Goal: Task Accomplishment & Management: Use online tool/utility

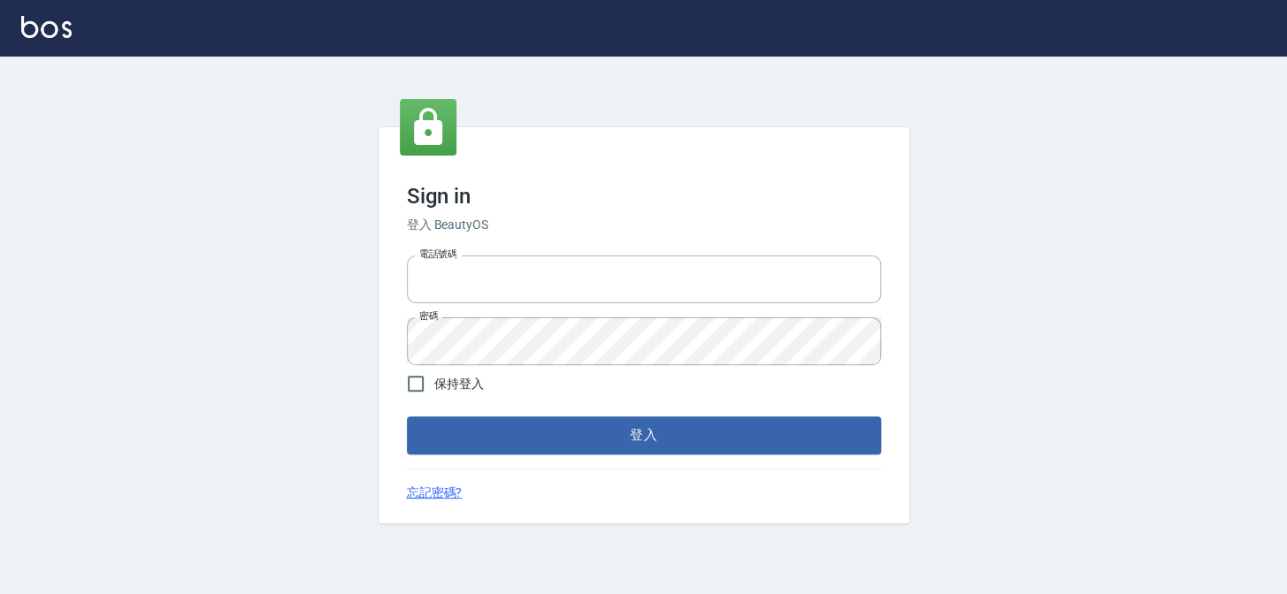
type input "27151227"
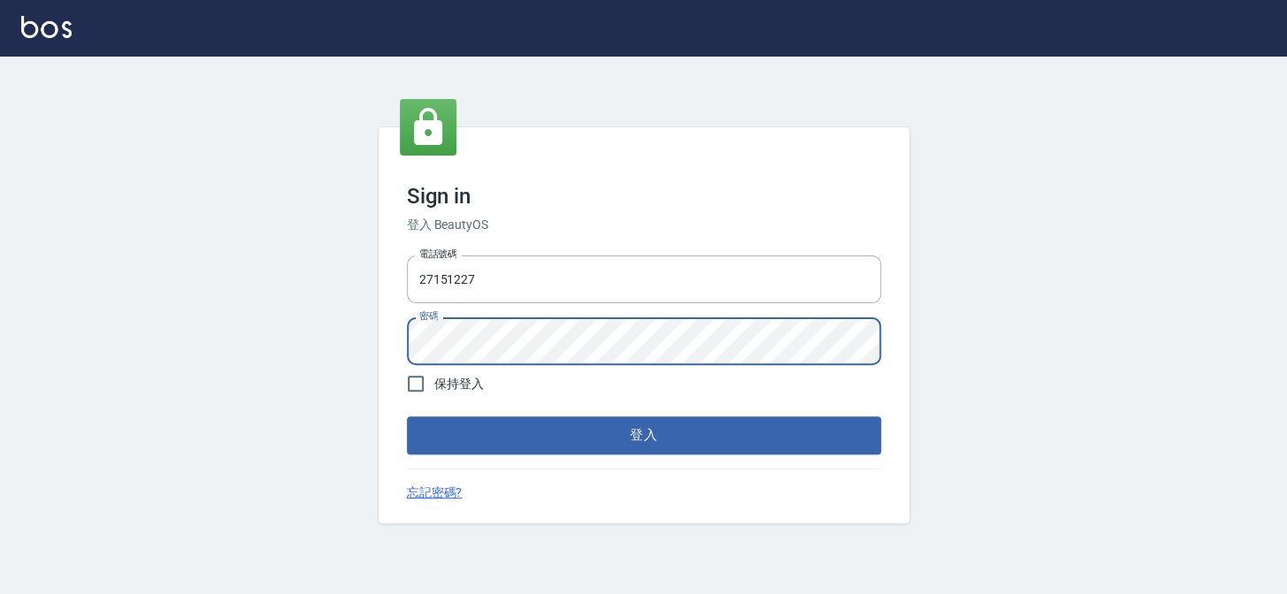
click at [309, 310] on div "Sign in 登入 BeautyOS 電話號碼 [PHONE_NUMBER] 電話號碼 密碼 密碼 保持登入 登入 忘記密碼?" at bounding box center [643, 326] width 1287 height 538
click at [407, 416] on button "登入" at bounding box center [644, 434] width 474 height 37
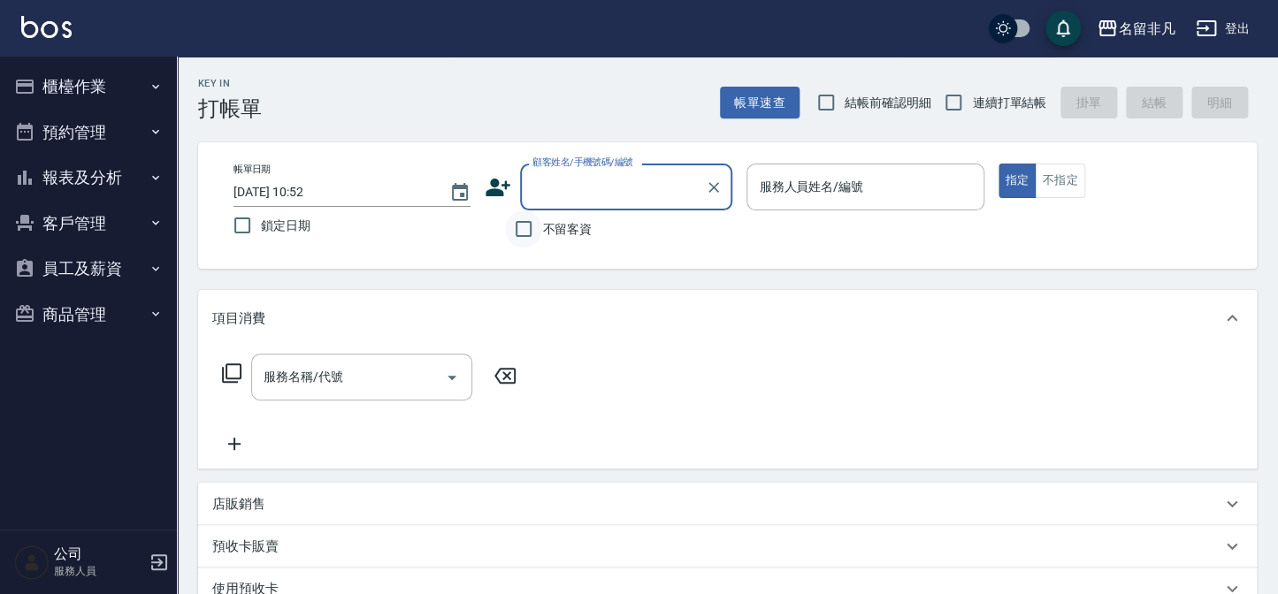
click at [531, 229] on input "不留客資" at bounding box center [523, 228] width 37 height 37
checkbox input "true"
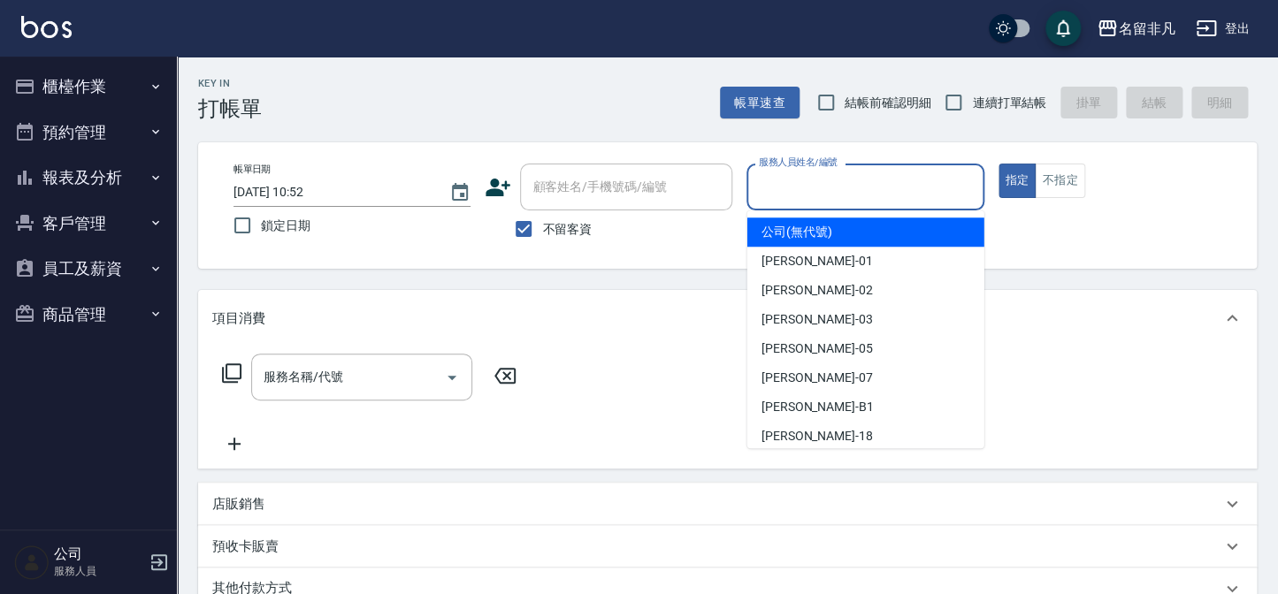
click at [830, 181] on input "服務人員姓名/編號" at bounding box center [864, 187] width 221 height 31
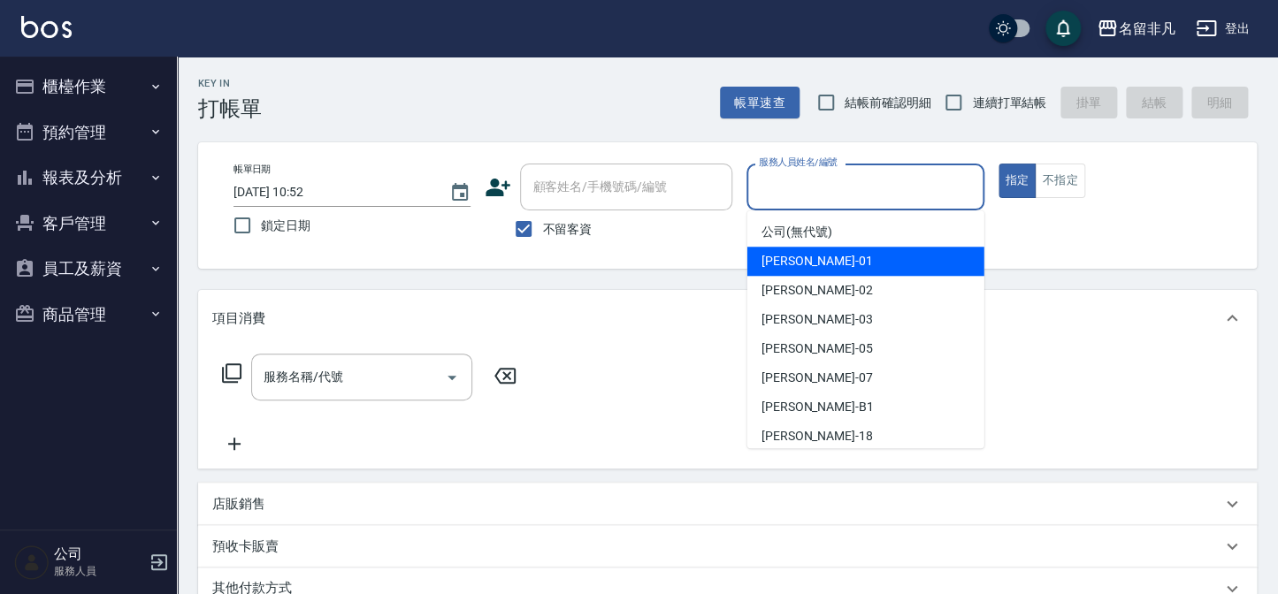
click at [839, 264] on div "[PERSON_NAME] -01" at bounding box center [865, 261] width 237 height 29
type input "[PERSON_NAME]-01"
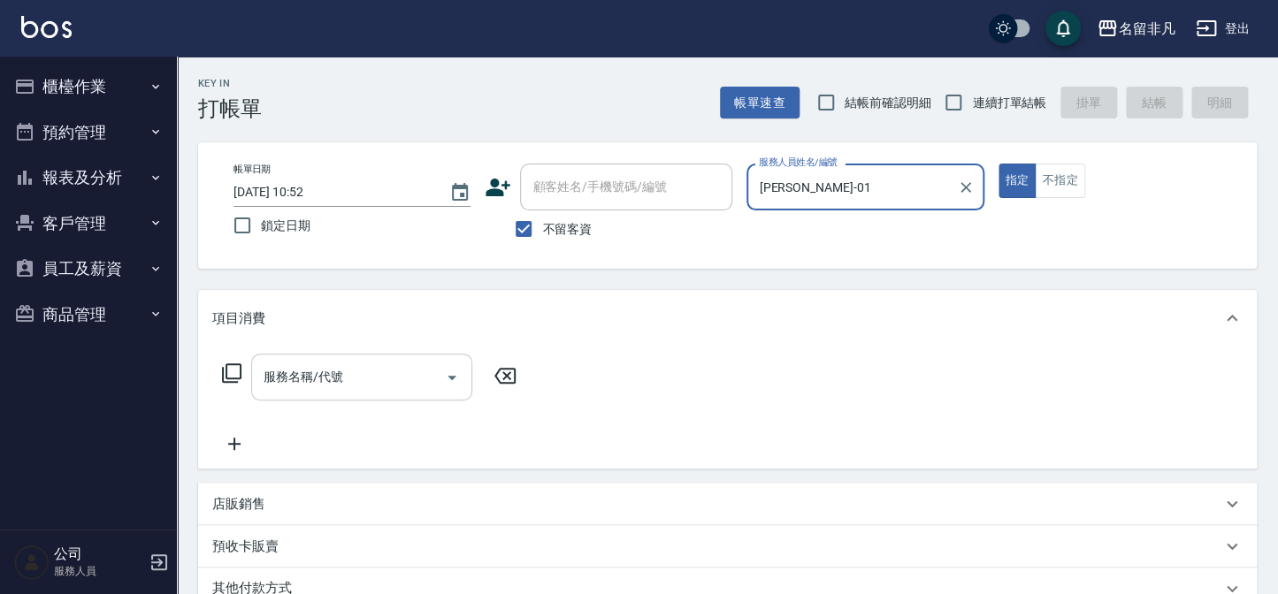
click at [384, 369] on input "服務名稱/代號" at bounding box center [348, 377] width 179 height 31
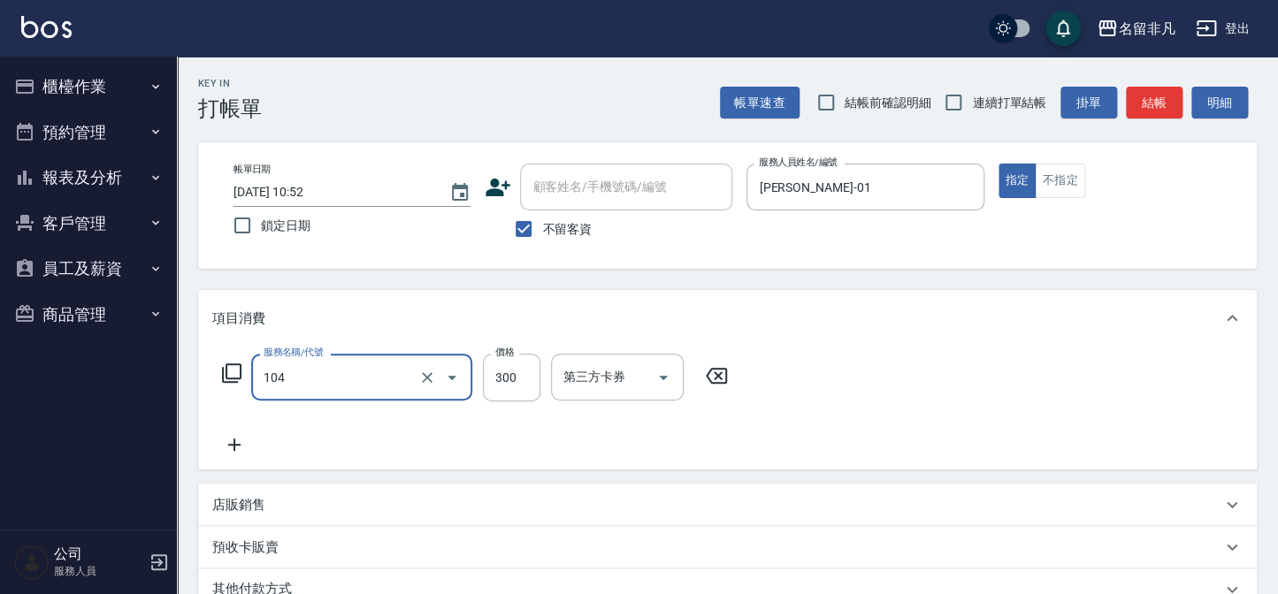
type input "洗髮(104)"
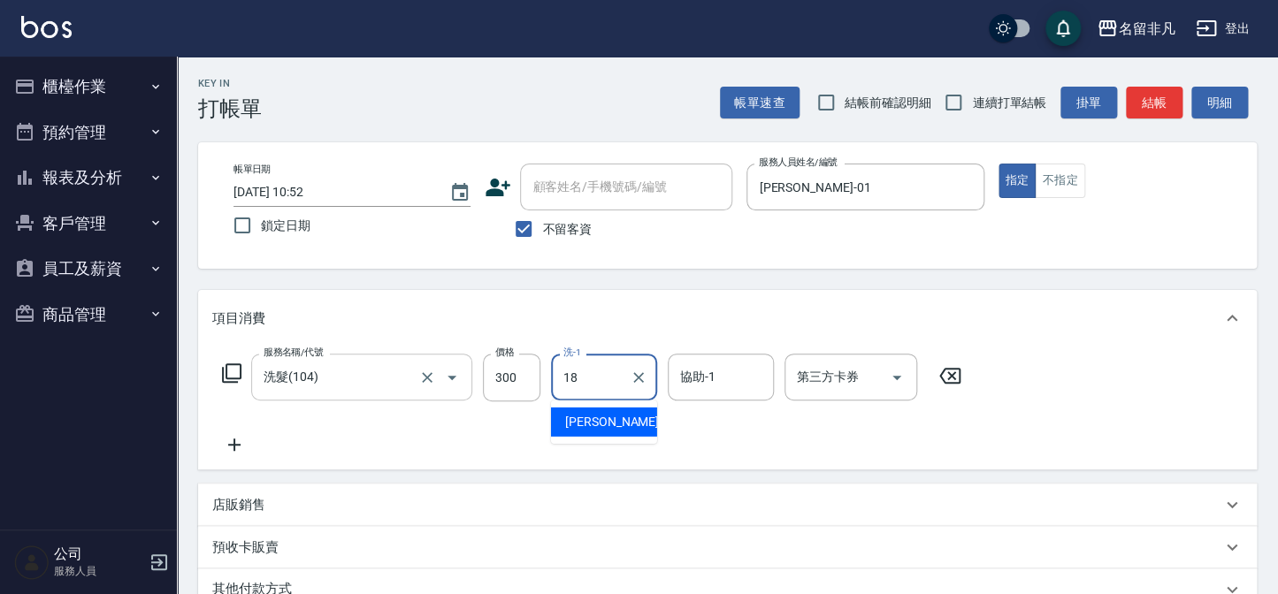
type input "陳子晴-18"
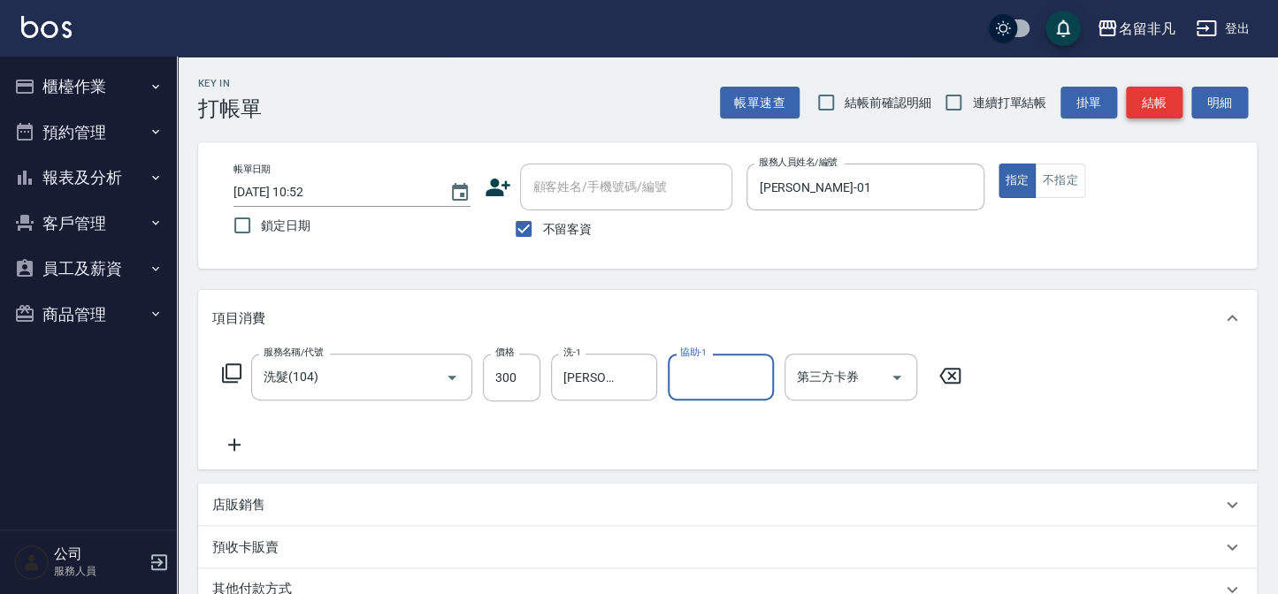
click at [1159, 98] on button "結帳" at bounding box center [1154, 103] width 57 height 33
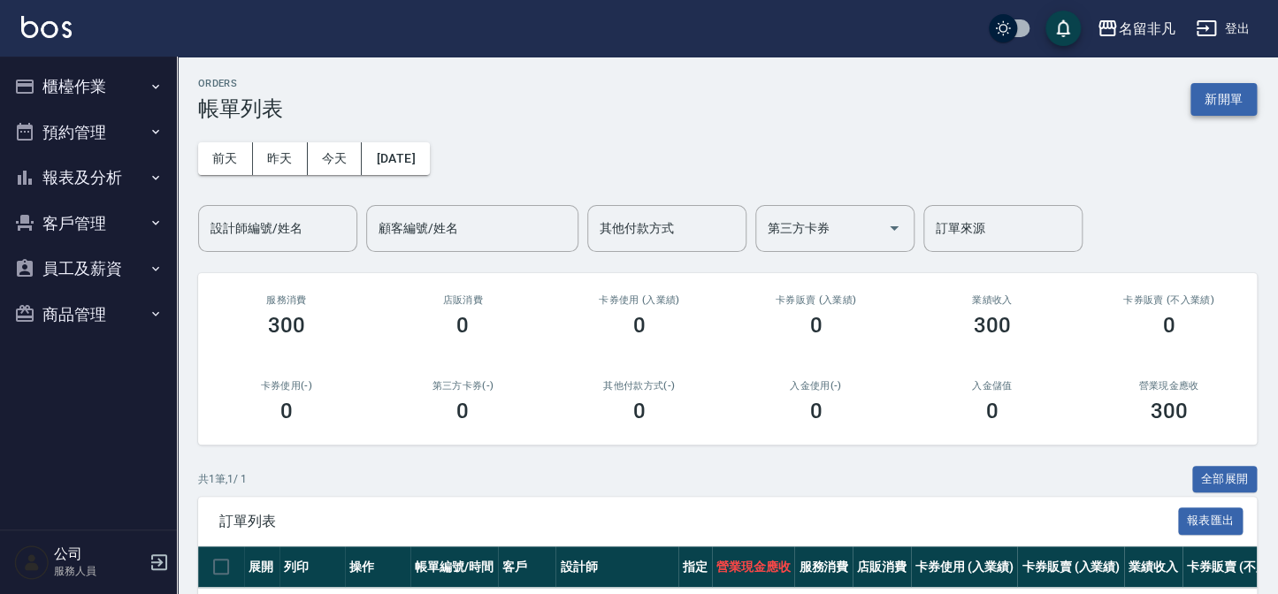
click at [1204, 106] on button "新開單" at bounding box center [1223, 99] width 66 height 33
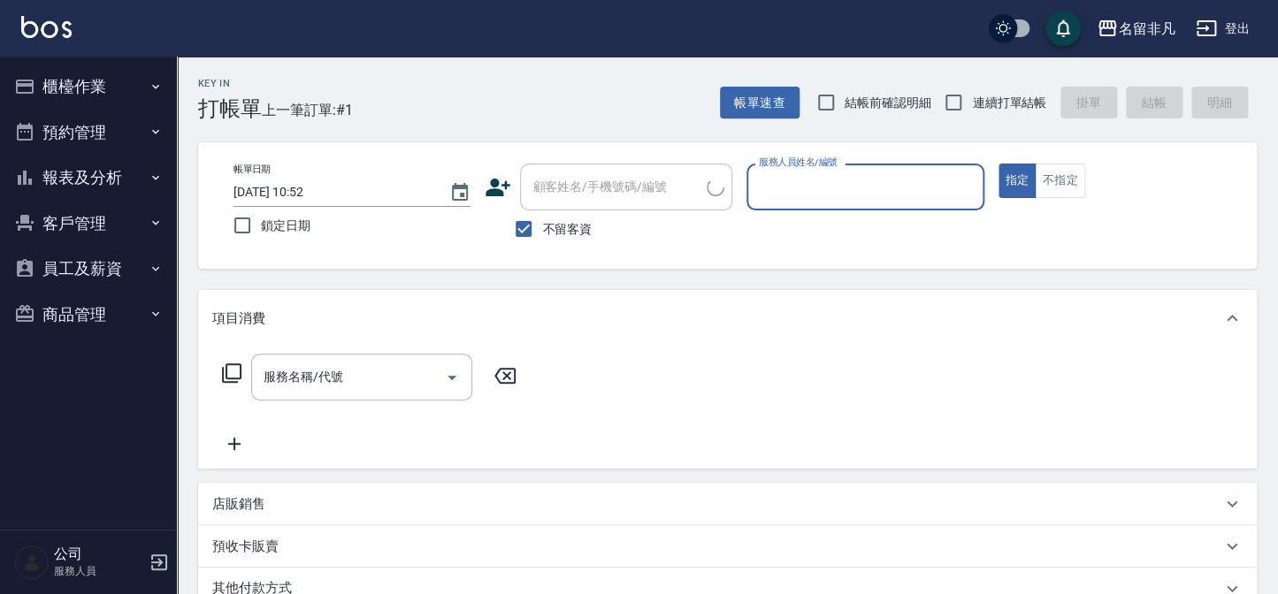
click at [875, 187] on input "服務人員姓名/編號" at bounding box center [864, 187] width 221 height 31
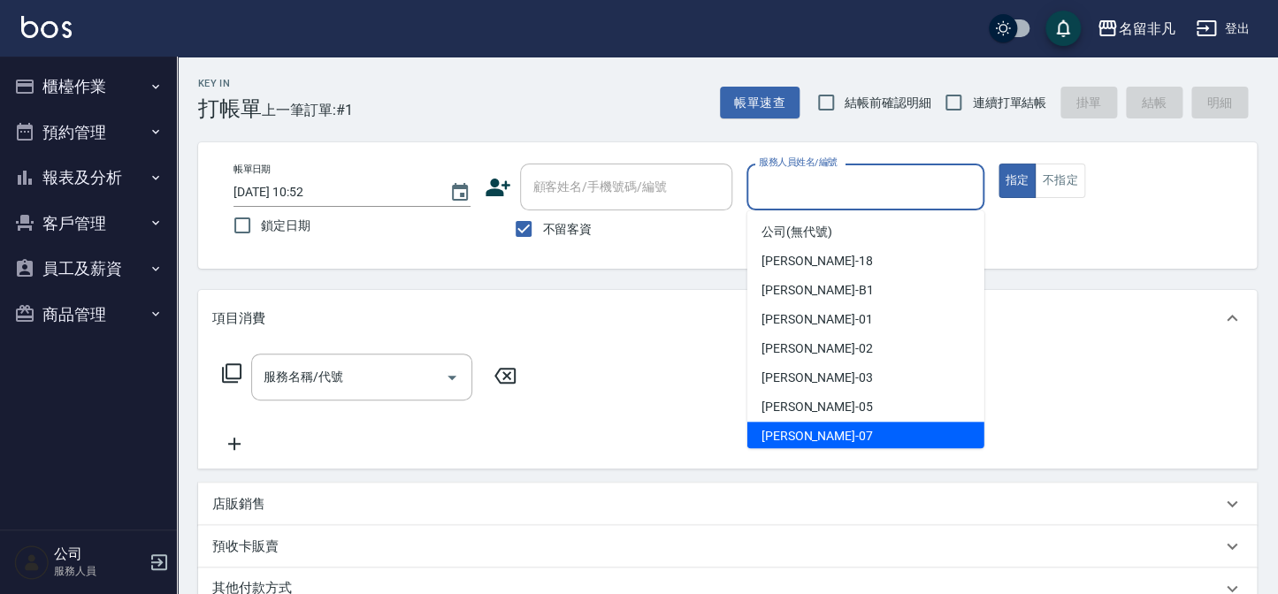
click at [792, 441] on span "郭佳怡 -07" at bounding box center [816, 436] width 111 height 19
type input "郭佳怡-07"
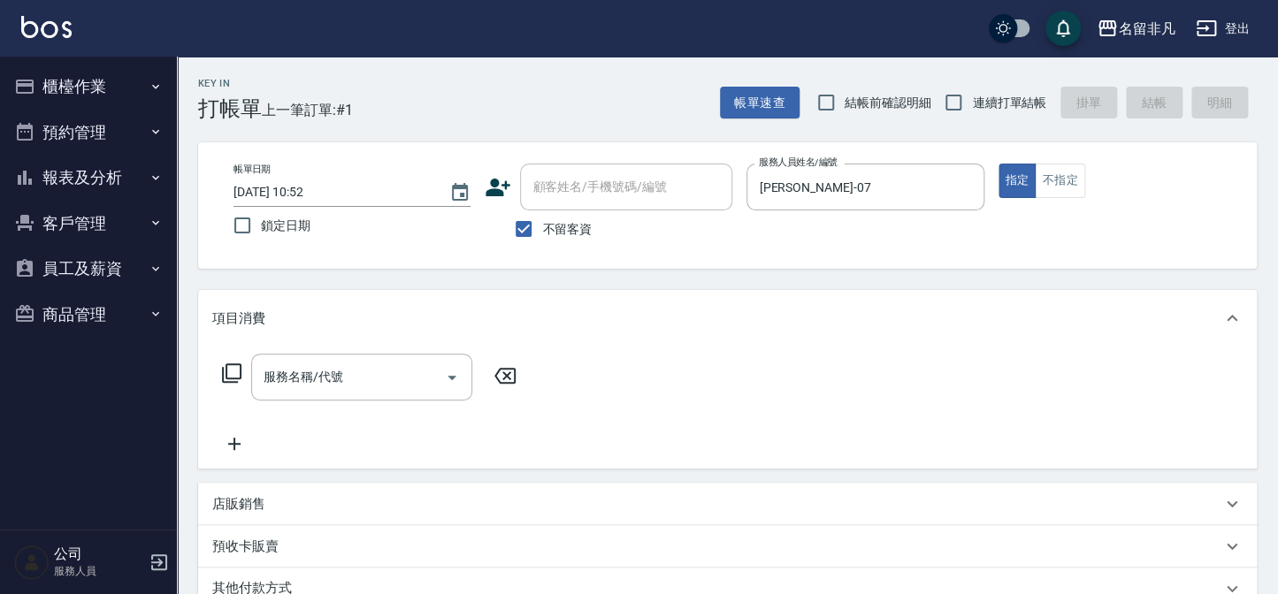
click at [231, 378] on icon at bounding box center [231, 372] width 19 height 19
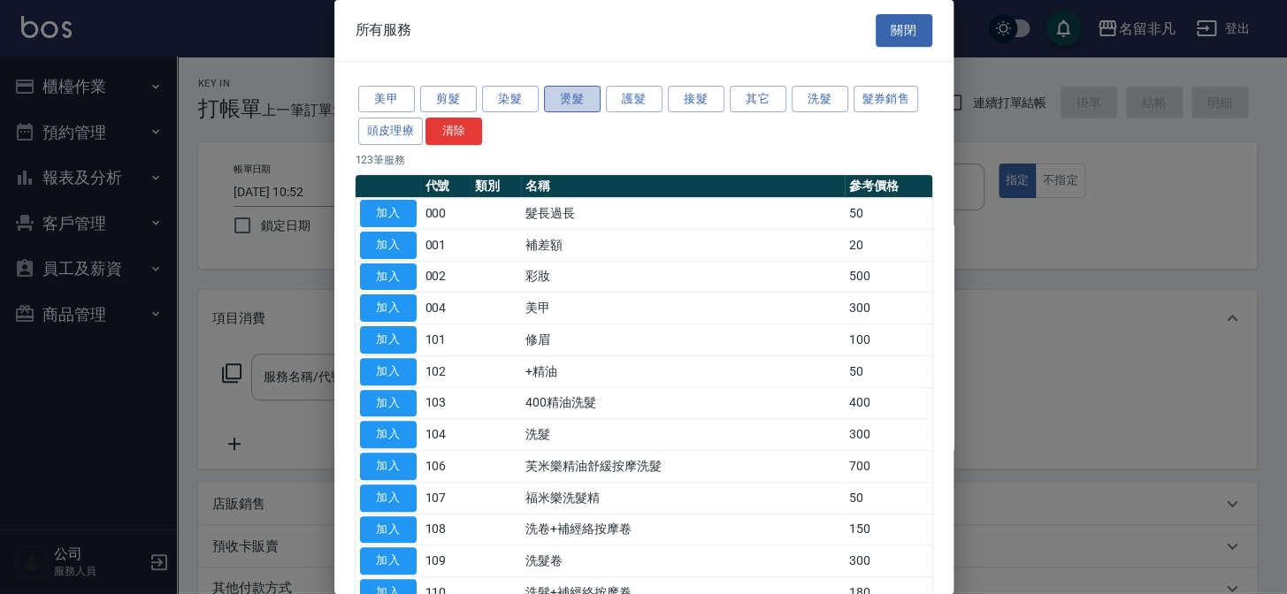
click at [592, 103] on button "燙髮" at bounding box center [572, 99] width 57 height 27
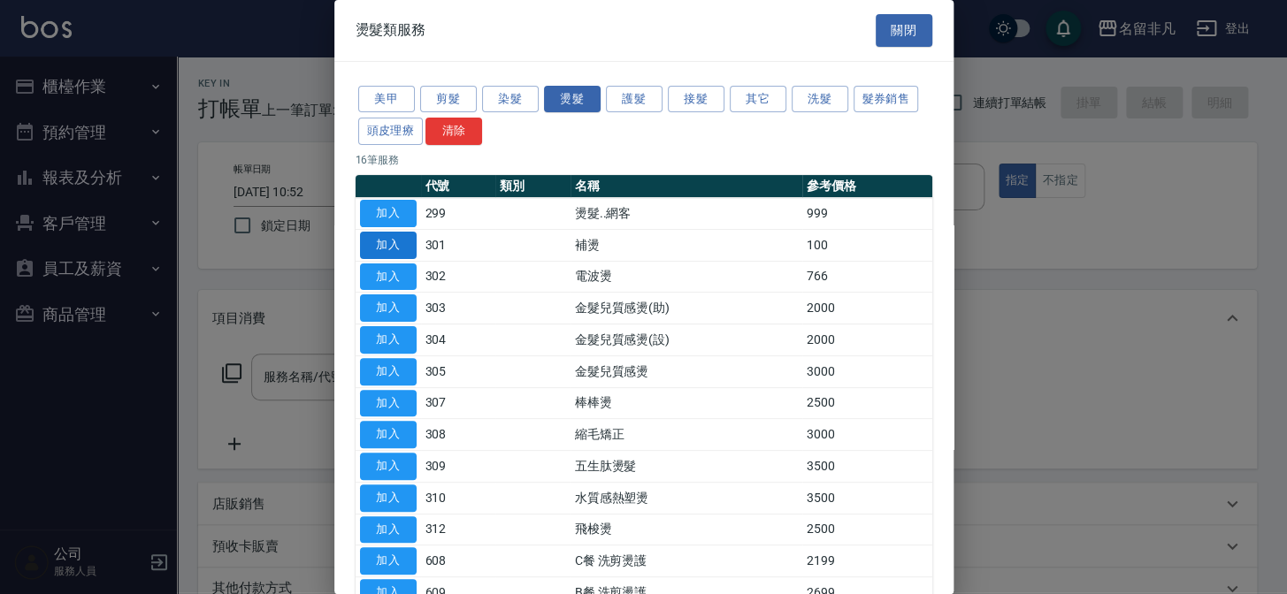
click at [398, 242] on button "加入" at bounding box center [388, 245] width 57 height 27
type input "補燙(301)"
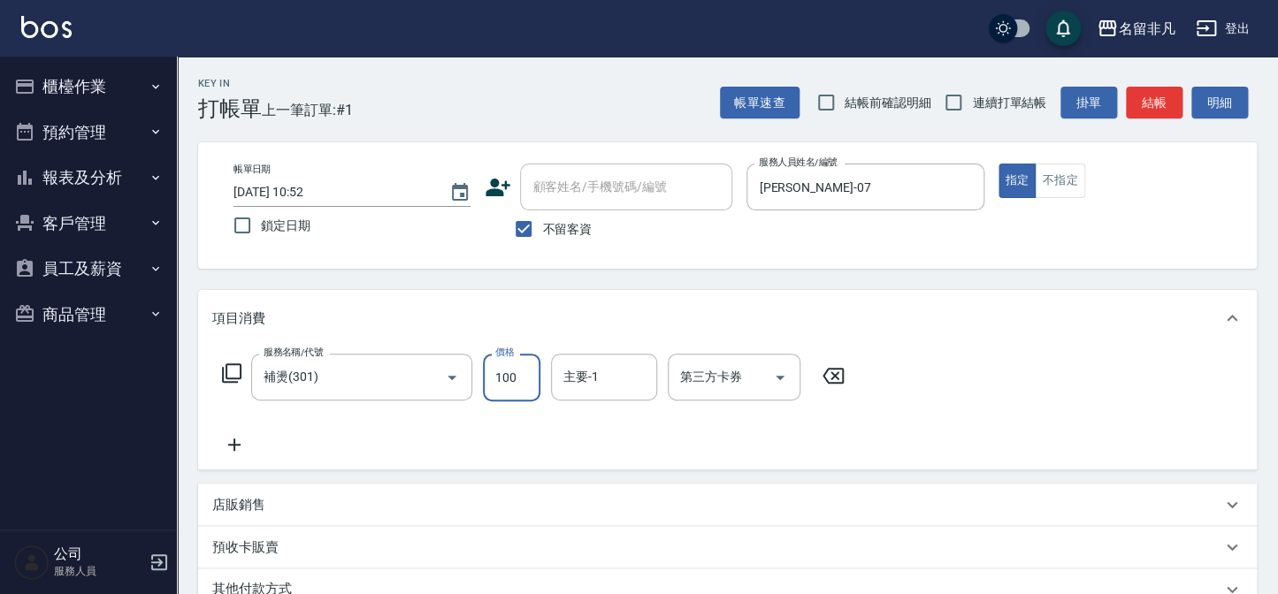
click at [519, 366] on input "100" at bounding box center [511, 378] width 57 height 48
type input "200"
click at [1134, 115] on button "結帳" at bounding box center [1154, 103] width 57 height 33
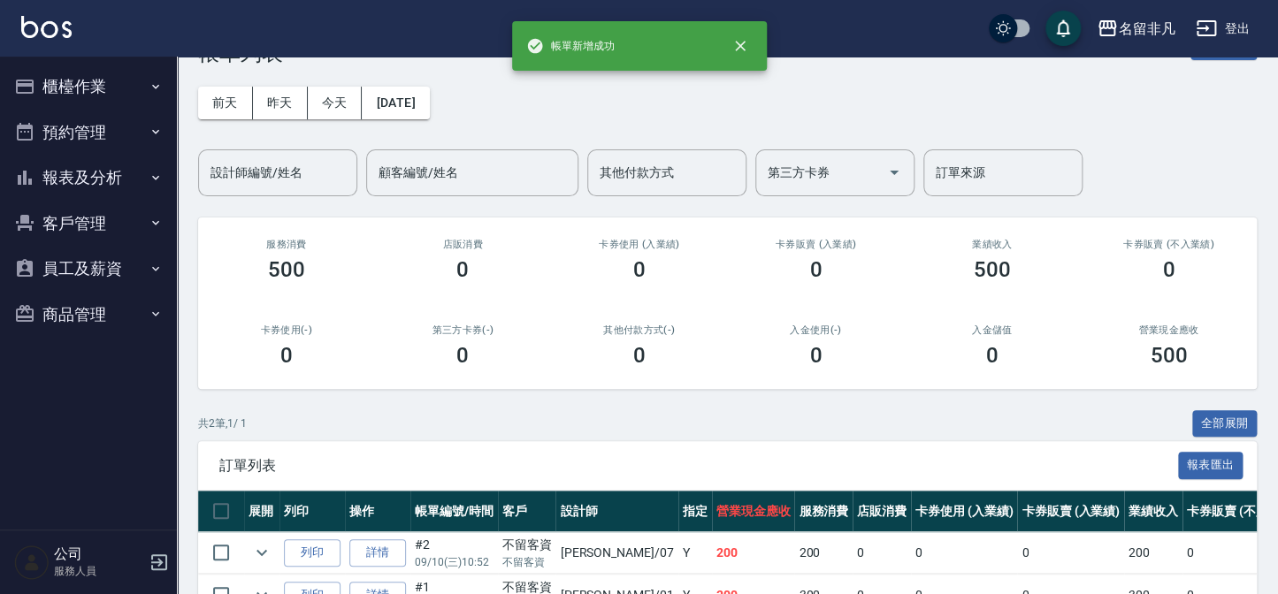
scroll to position [80, 0]
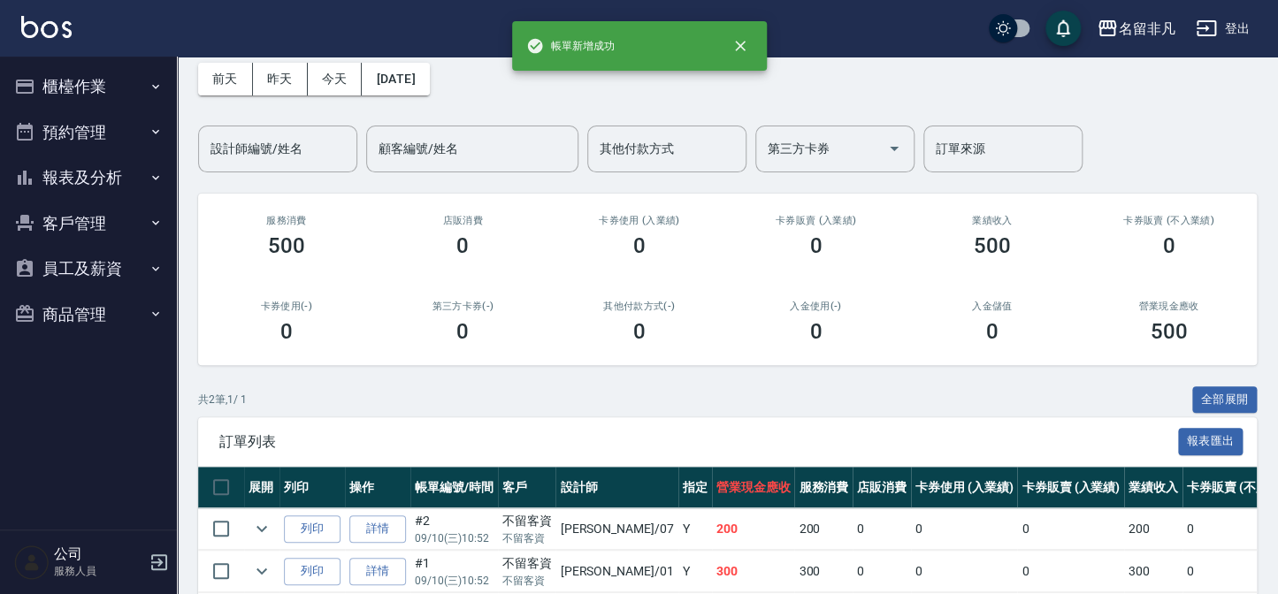
click at [57, 176] on button "報表及分析" at bounding box center [88, 178] width 163 height 46
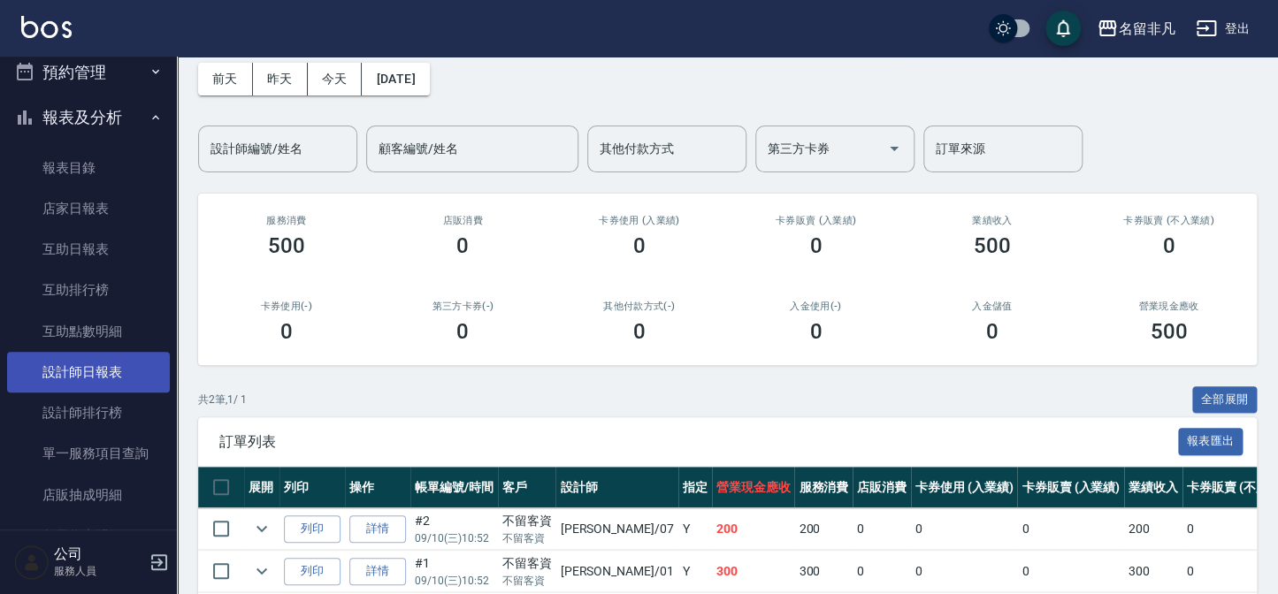
scroll to position [160, 0]
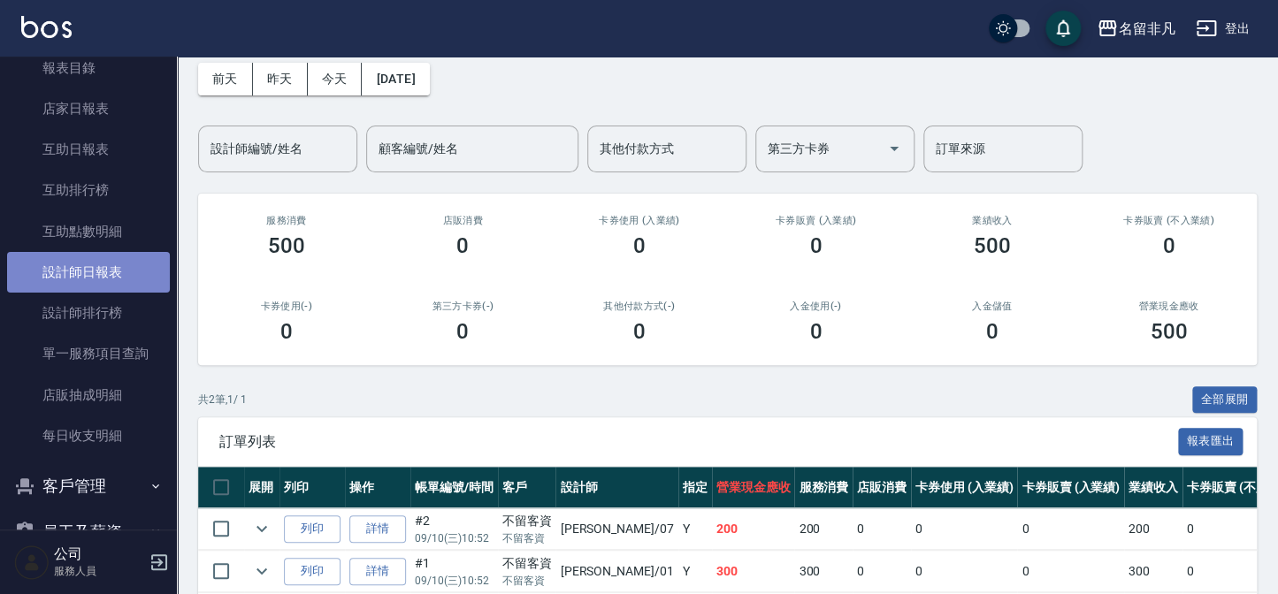
click at [101, 279] on link "設計師日報表" at bounding box center [88, 272] width 163 height 41
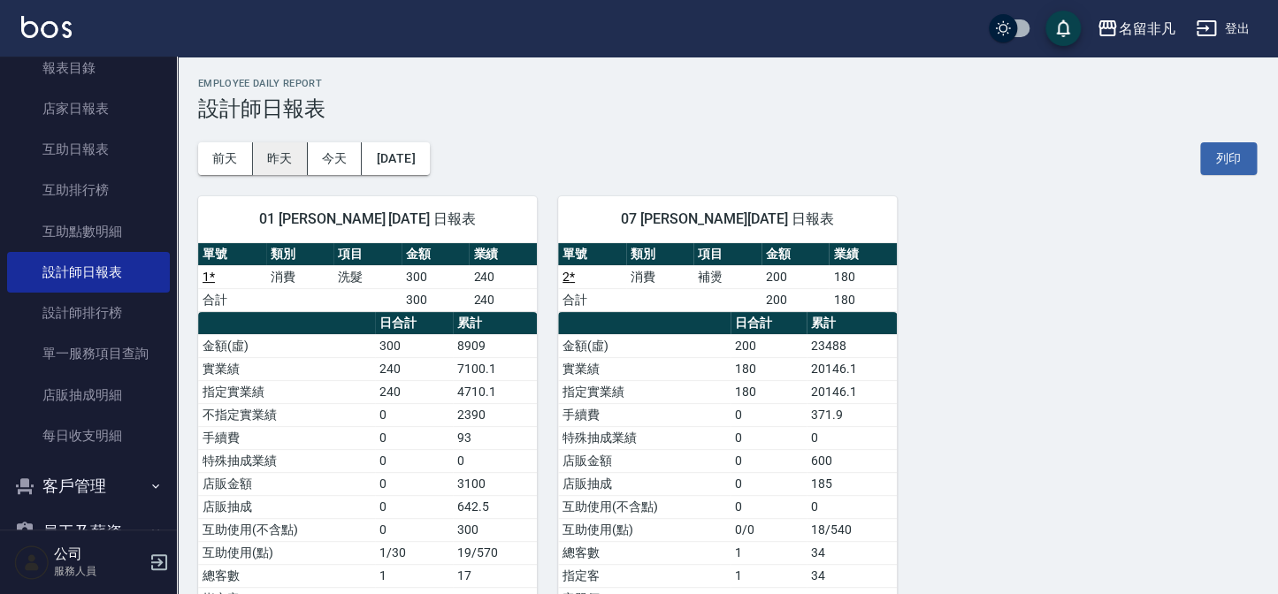
click at [279, 147] on button "昨天" at bounding box center [280, 158] width 55 height 33
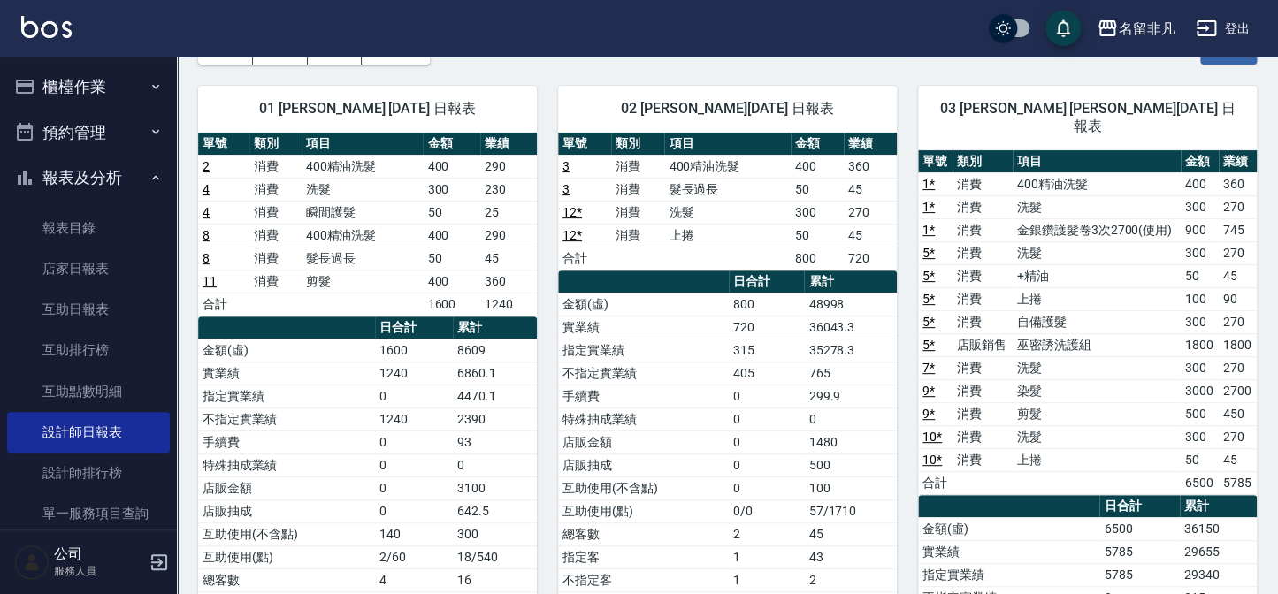
scroll to position [160, 0]
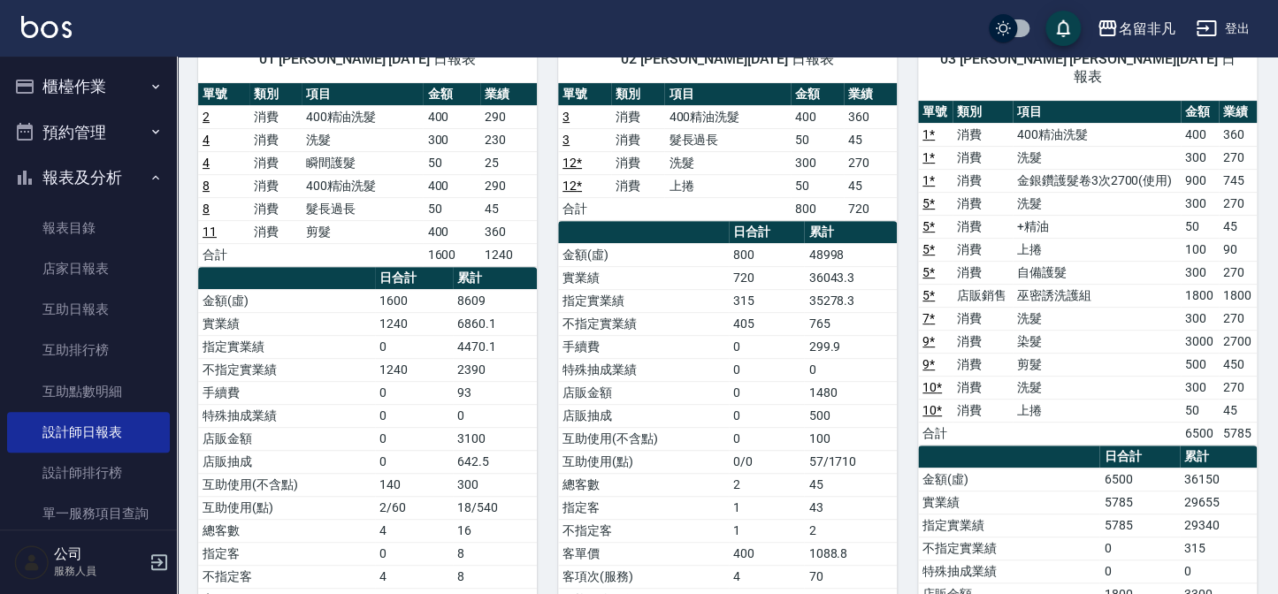
click at [1230, 12] on button "登出" at bounding box center [1222, 28] width 68 height 33
